Goal: Obtain resource: Obtain resource

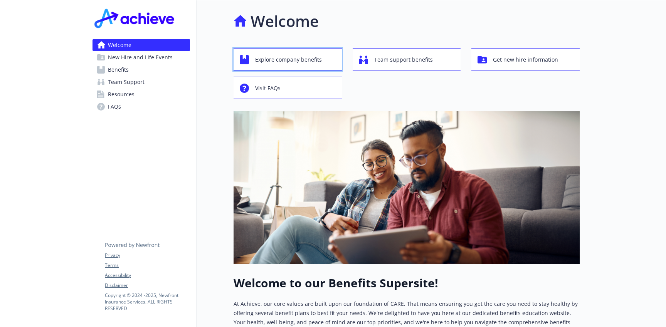
click at [296, 60] on span "Explore company benefits" at bounding box center [288, 59] width 67 height 15
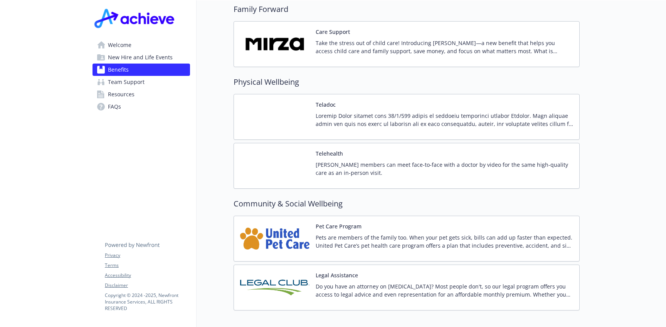
scroll to position [1566, 0]
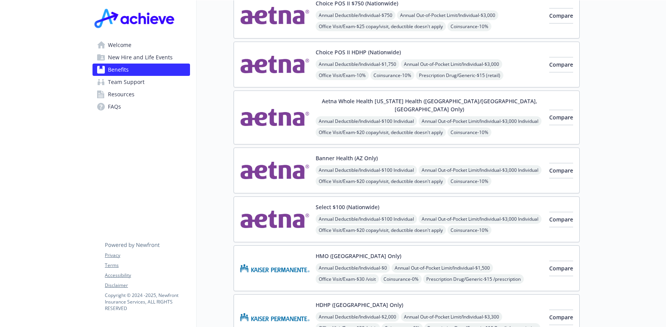
click at [126, 96] on span "Resources" at bounding box center [121, 94] width 27 height 12
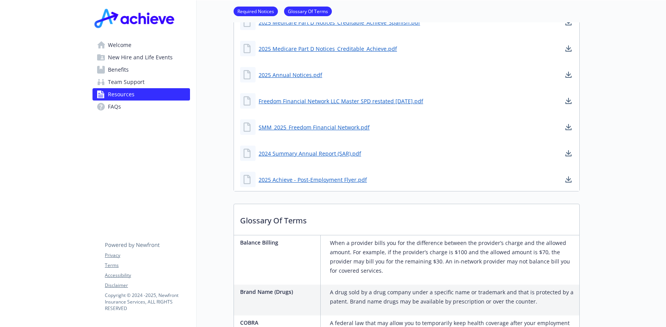
scroll to position [366, 0]
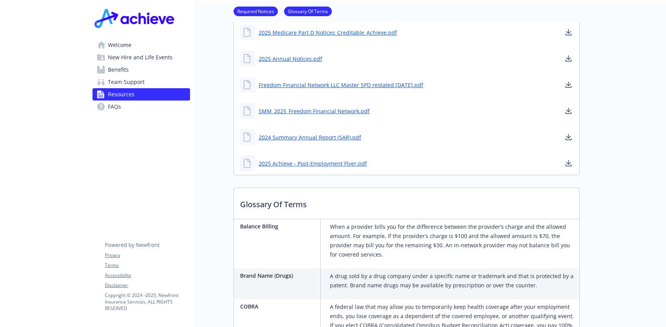
click at [117, 56] on span "New Hire and Life Events" at bounding box center [140, 57] width 65 height 12
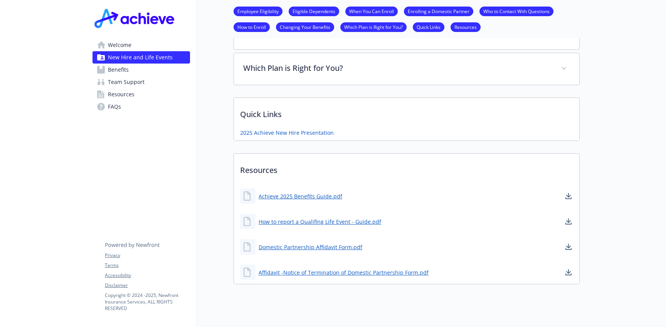
scroll to position [495, 0]
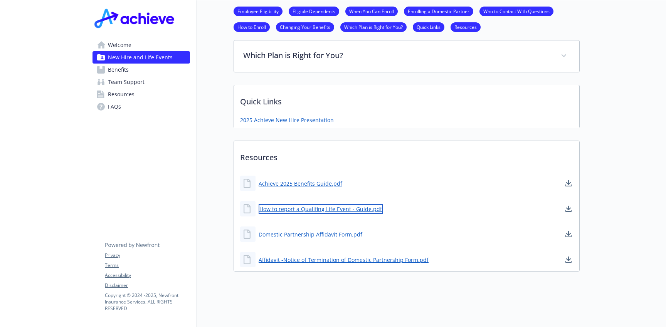
click at [309, 210] on link "How to report a Qualifing Life Event - Guide.pdf" at bounding box center [320, 209] width 124 height 10
